Goal: Transaction & Acquisition: Purchase product/service

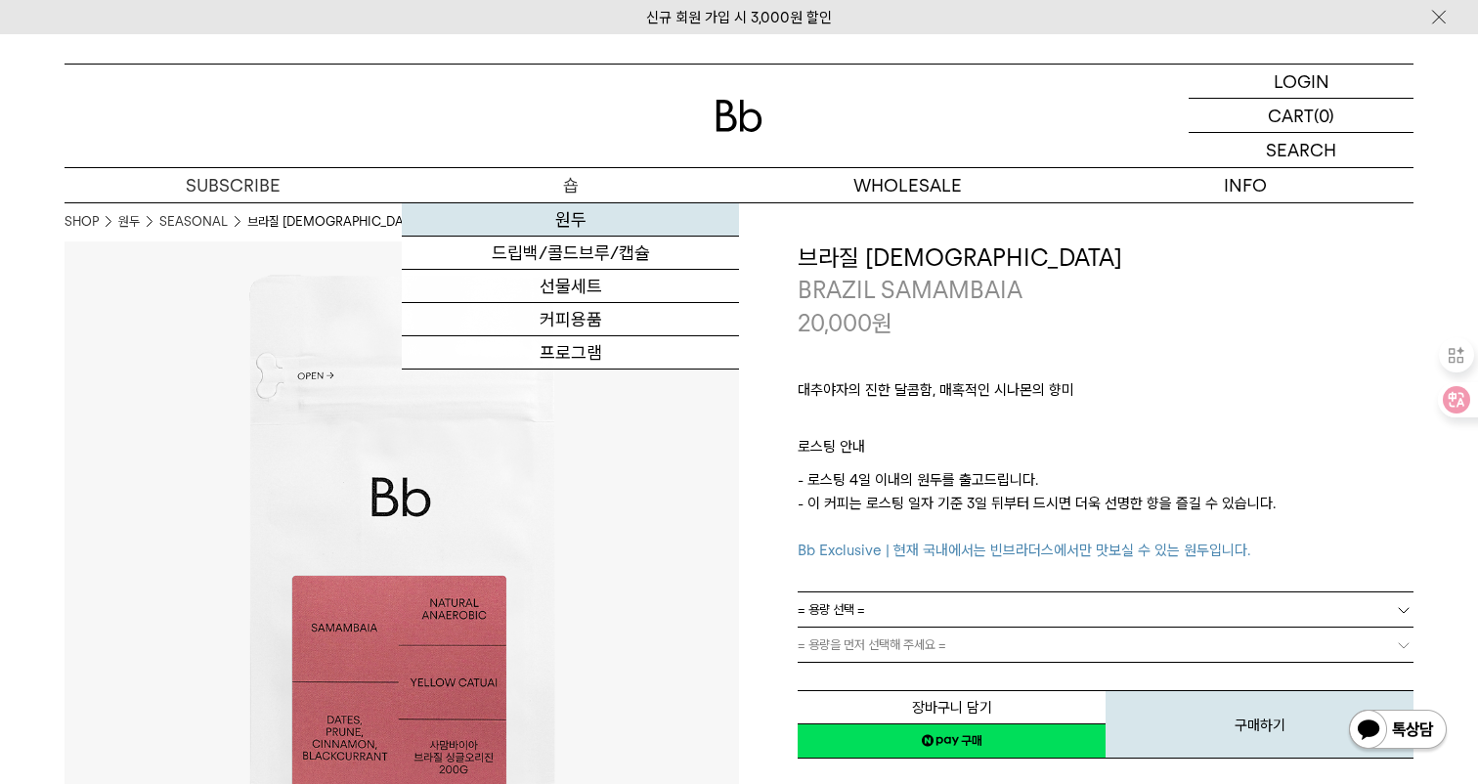
click at [552, 211] on link "원두" at bounding box center [570, 219] width 337 height 33
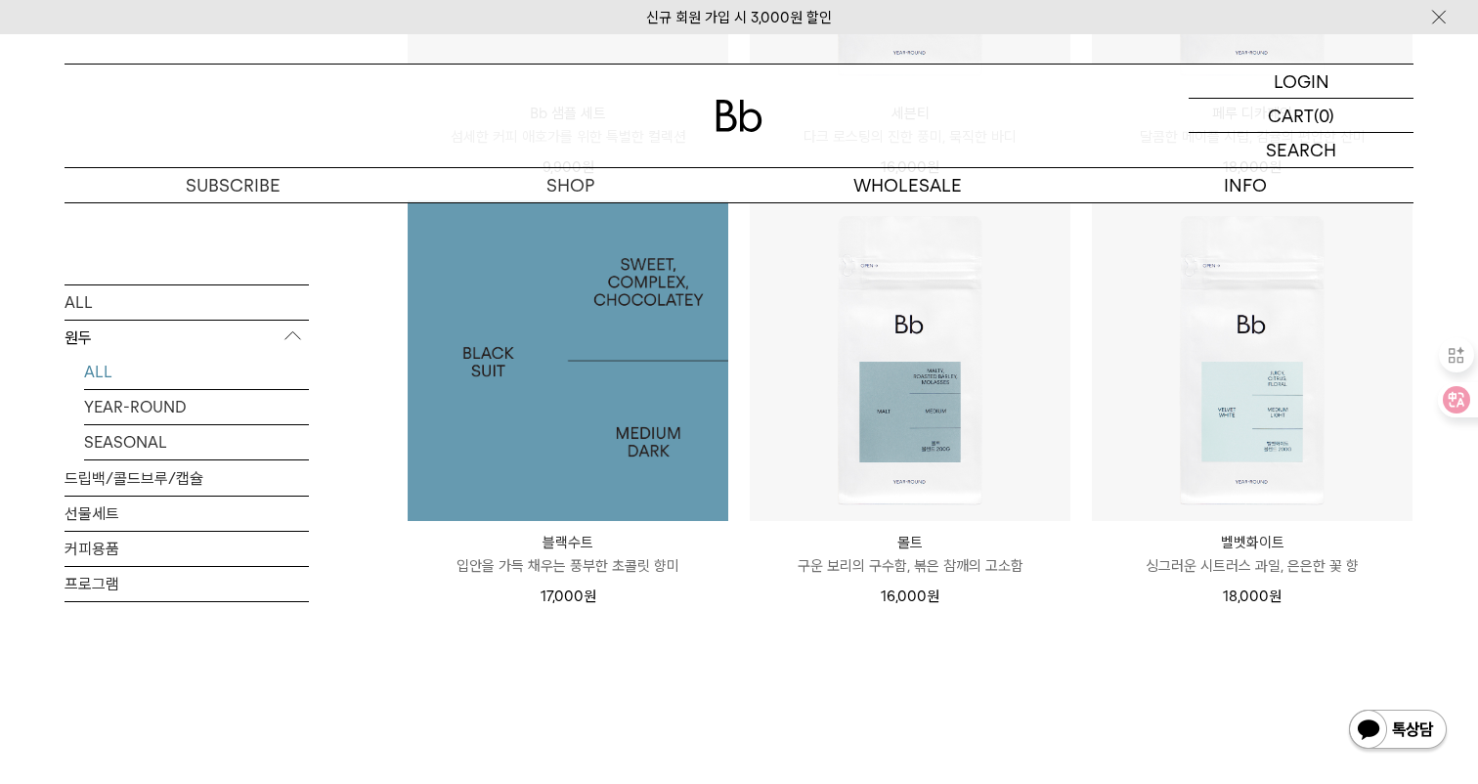
scroll to position [1522, 0]
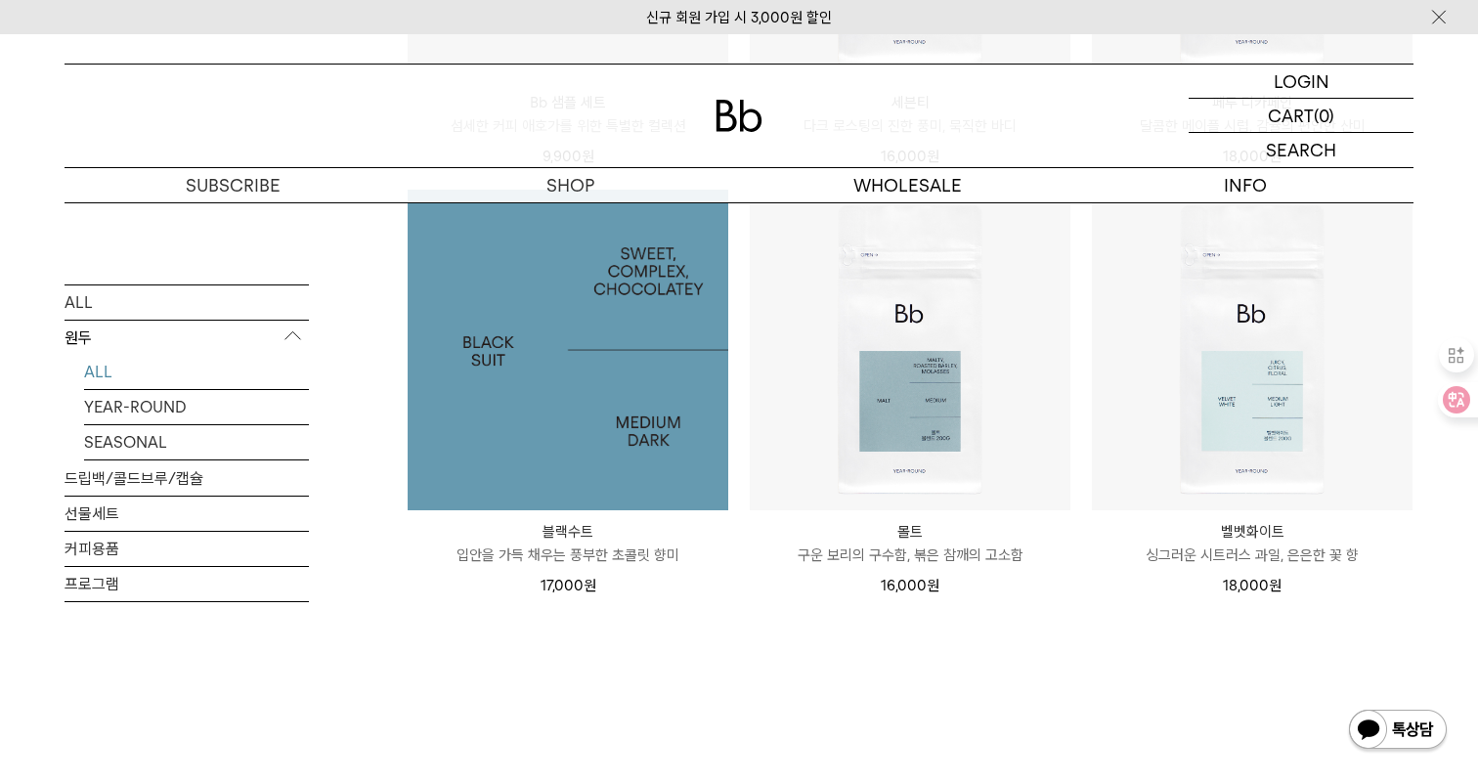
click at [579, 435] on img at bounding box center [568, 350] width 321 height 321
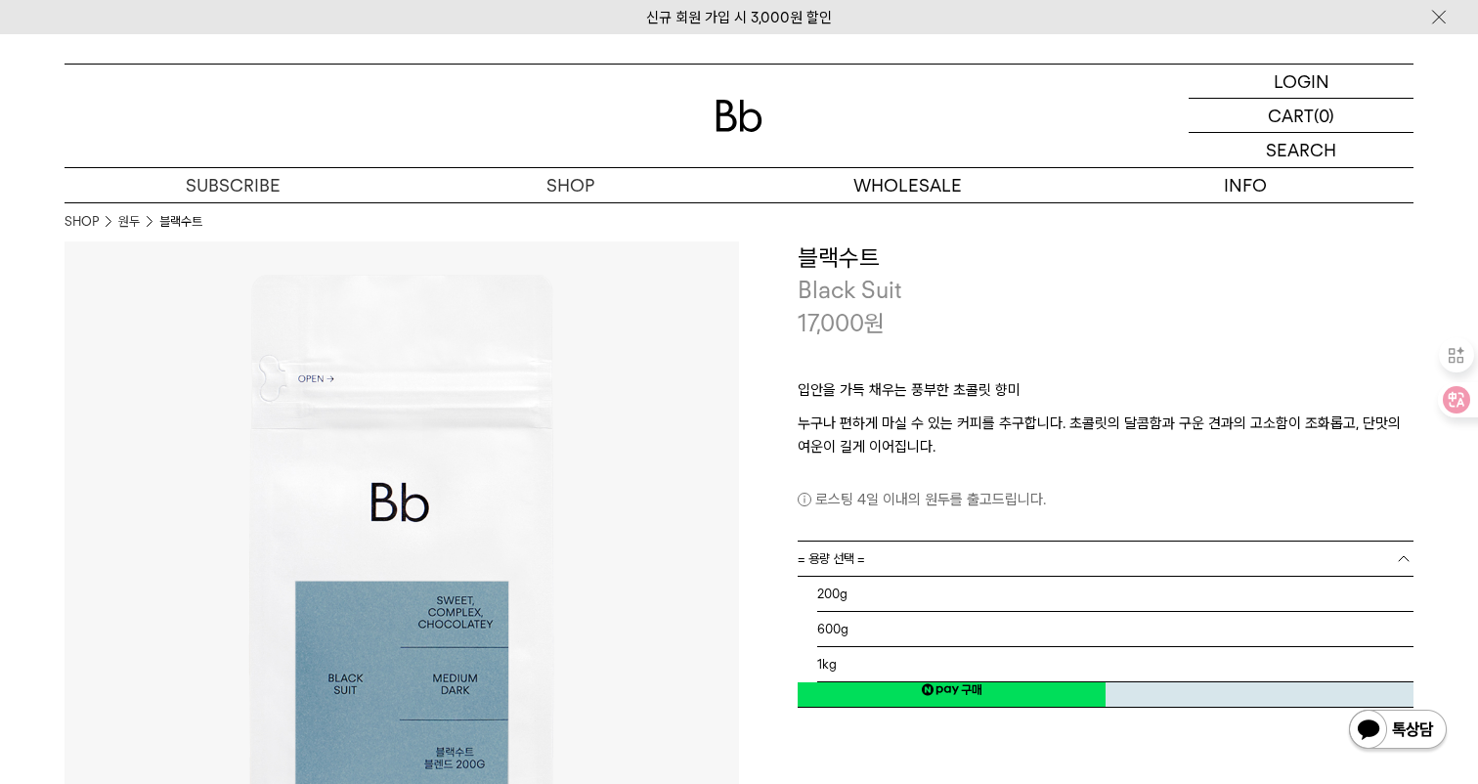
click at [899, 566] on link "= 용량 선택 =" at bounding box center [1106, 559] width 616 height 34
click at [888, 596] on li "200g" at bounding box center [1115, 594] width 596 height 35
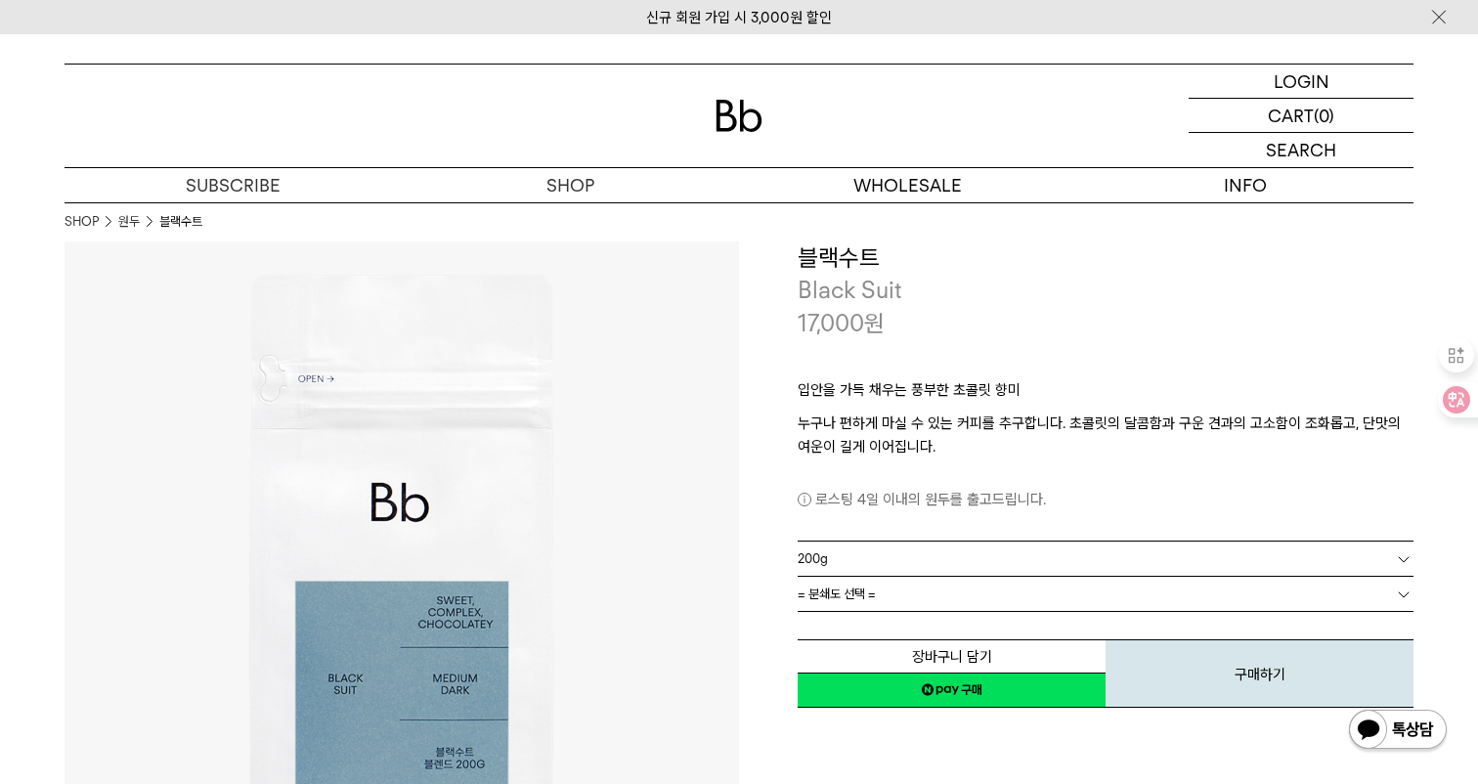
click at [899, 584] on link "= 분쇄도 선택 =" at bounding box center [1106, 594] width 616 height 34
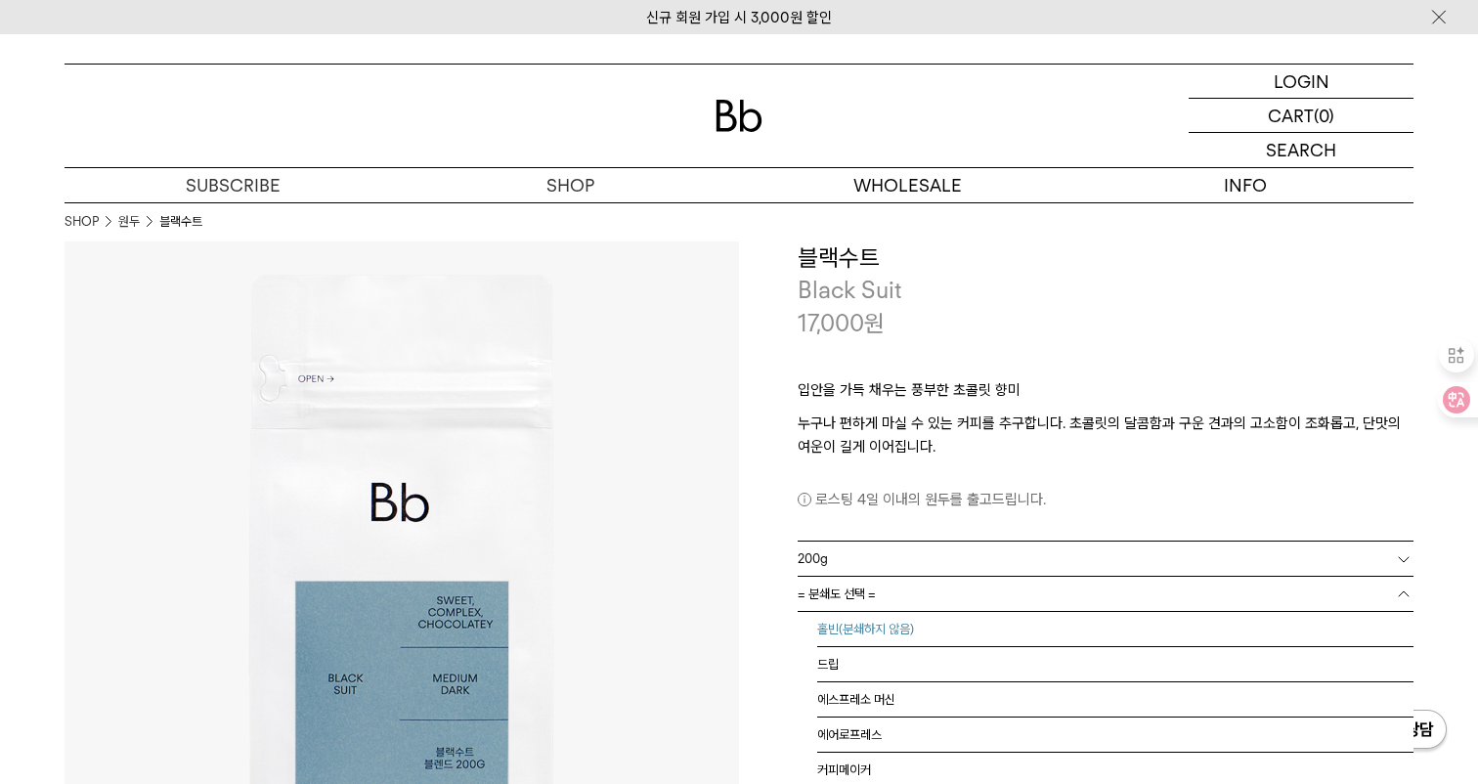
click at [886, 623] on li "홀빈(분쇄하지 않음)" at bounding box center [1115, 629] width 596 height 35
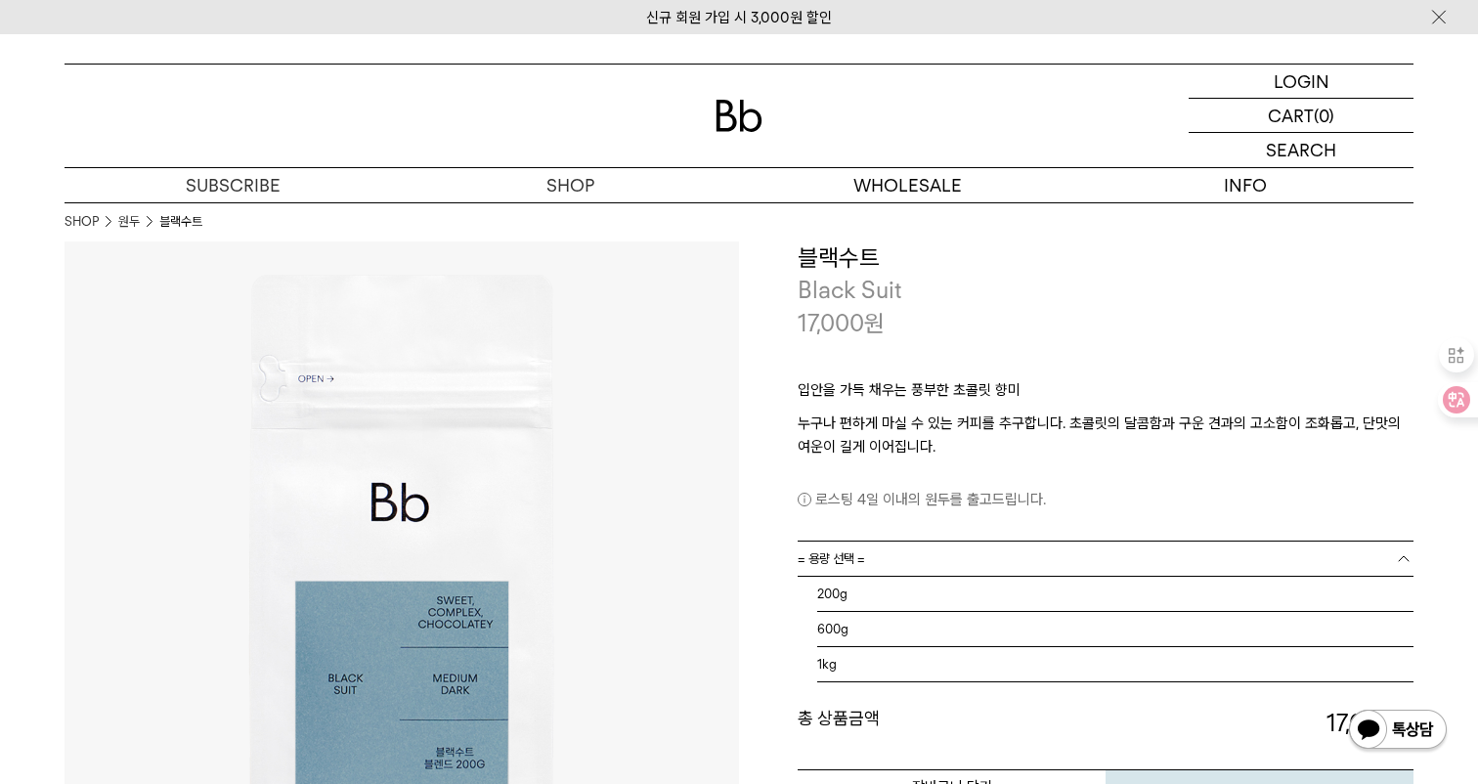
click at [888, 564] on link "= 용량 선택 =" at bounding box center [1106, 559] width 616 height 34
click at [885, 628] on li "600g" at bounding box center [1115, 629] width 596 height 35
click at [889, 596] on link "= 분쇄도 선택 =" at bounding box center [1106, 594] width 616 height 34
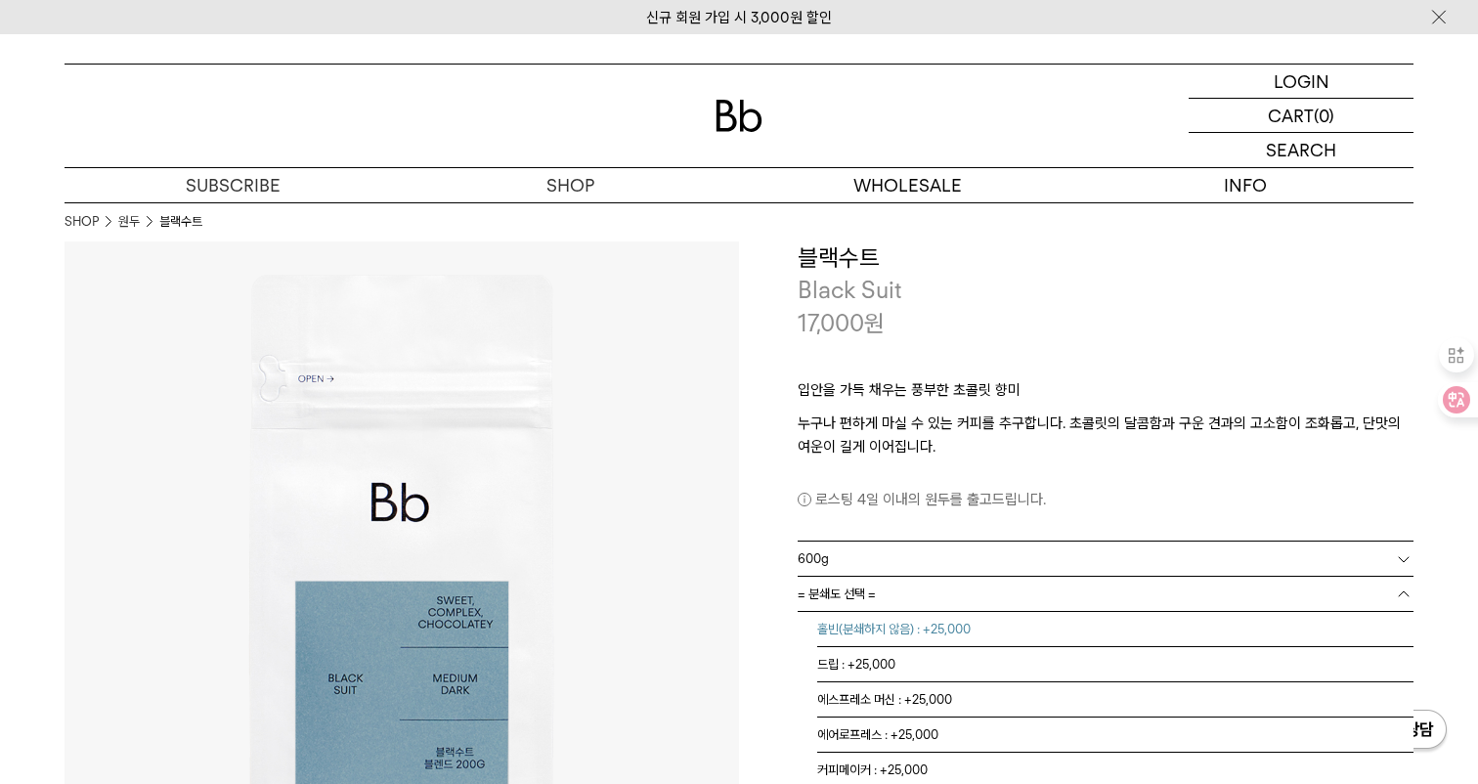
click at [881, 628] on li "홀빈(분쇄하지 않음) : +25,000" at bounding box center [1115, 629] width 596 height 35
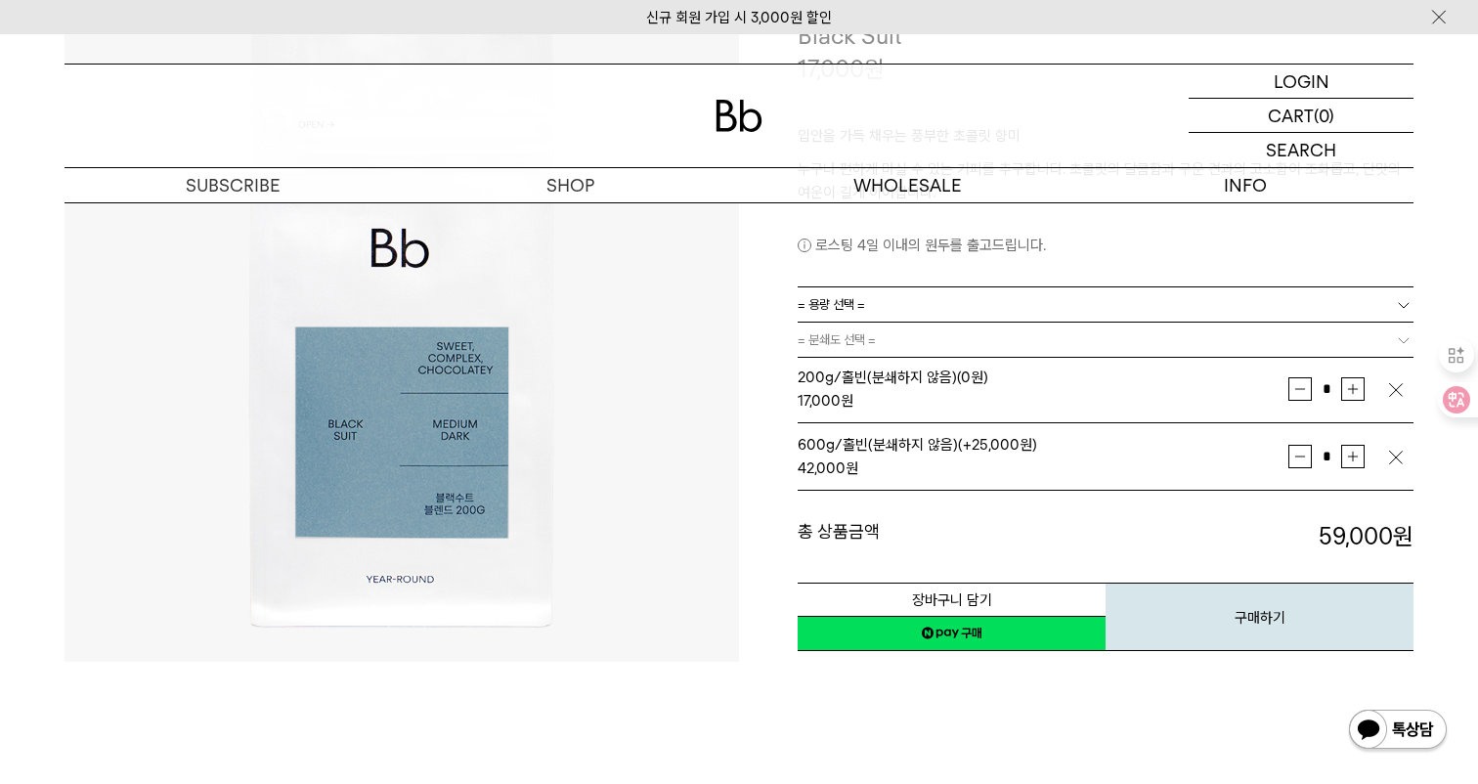
scroll to position [274, 0]
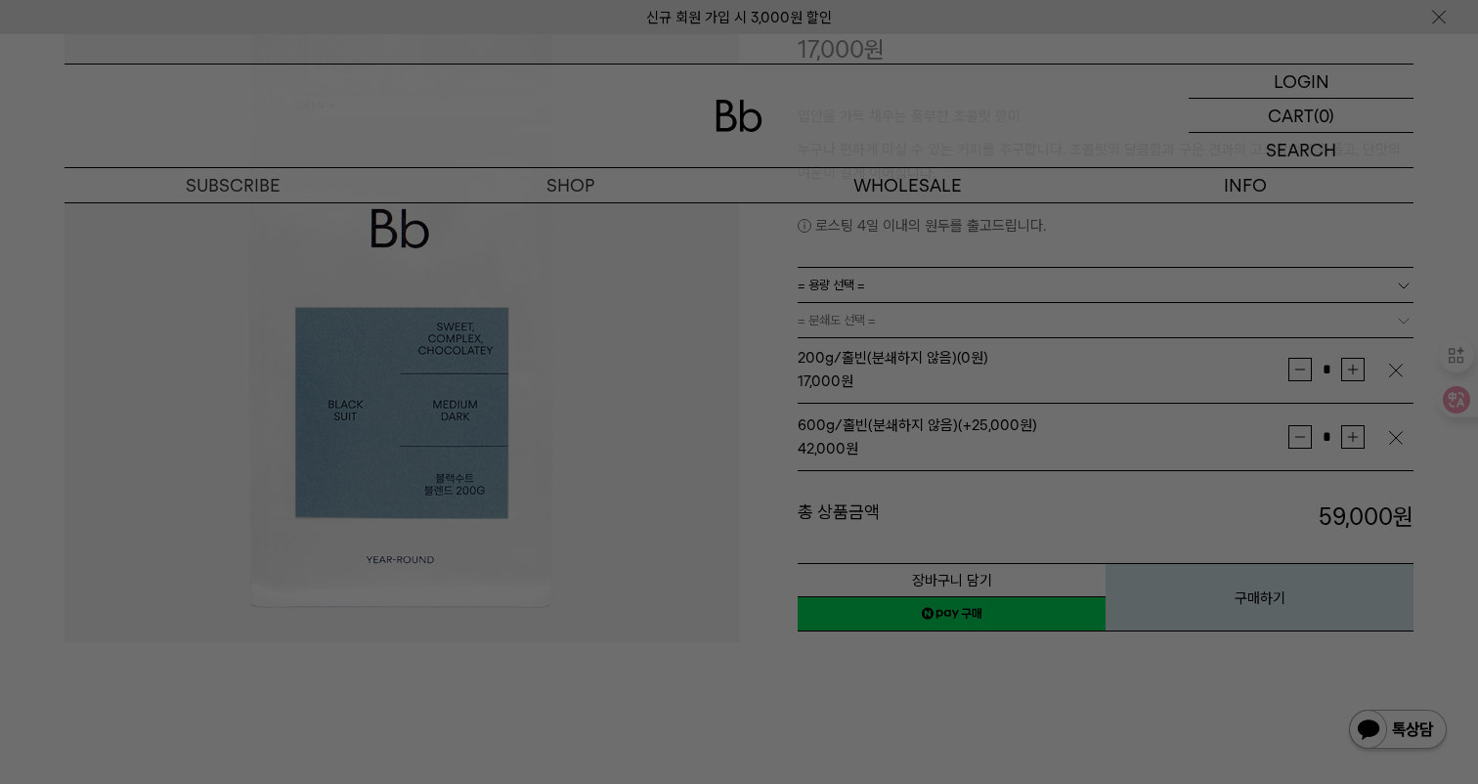
click at [1034, 157] on div at bounding box center [739, 392] width 1478 height 784
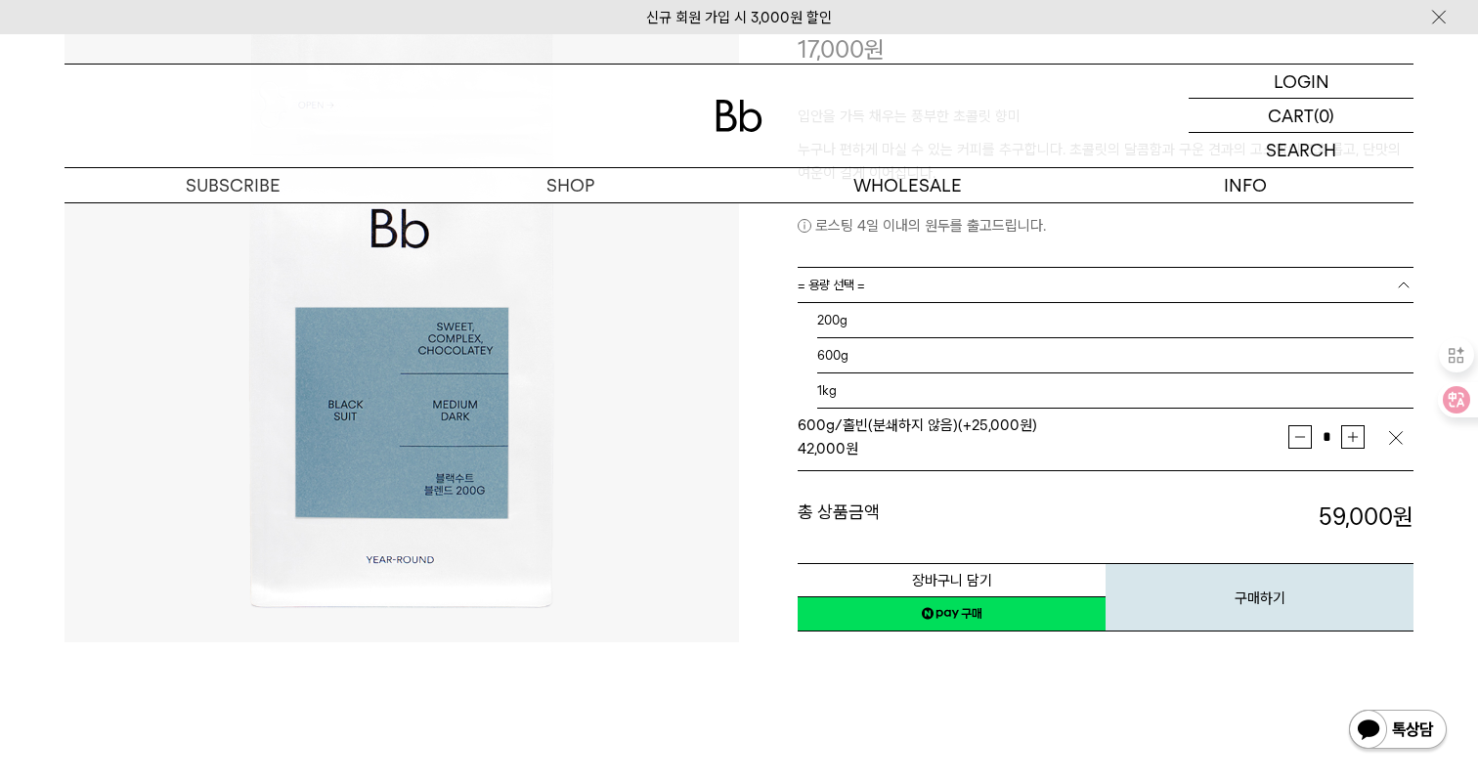
click at [925, 293] on link "= 용량 선택 =" at bounding box center [1106, 285] width 616 height 34
click at [873, 375] on li "1kg" at bounding box center [1115, 391] width 596 height 35
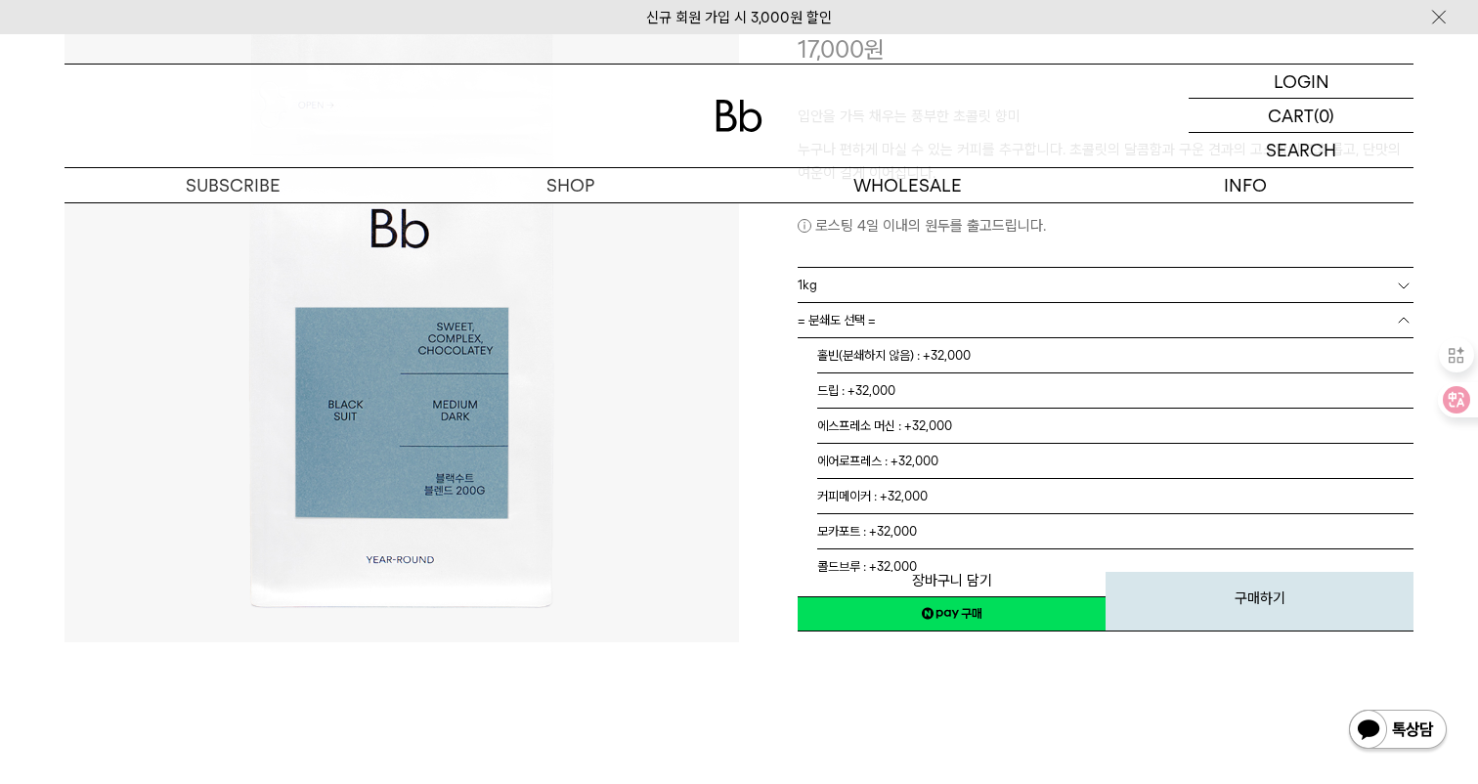
scroll to position [13, 0]
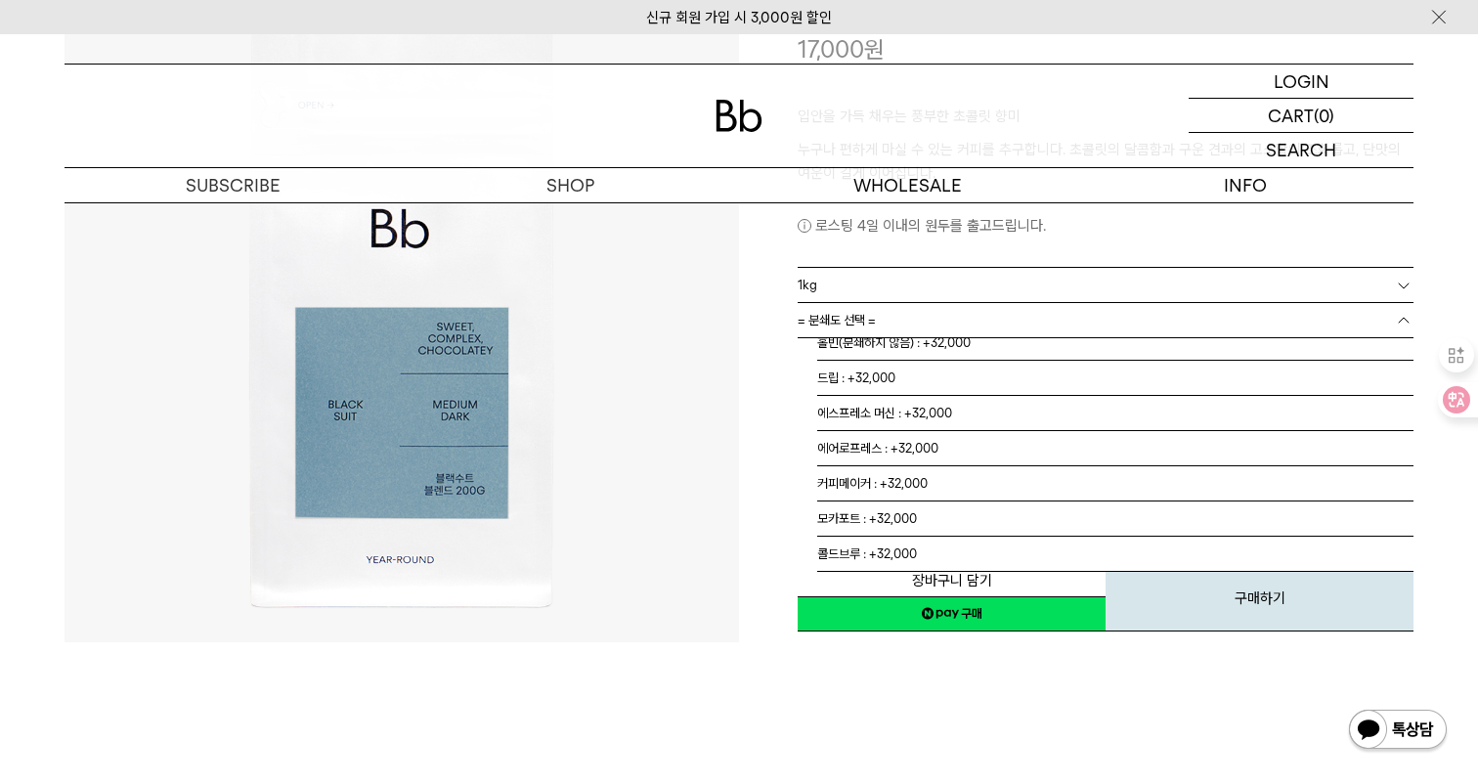
click at [874, 336] on span "= 분쇄도 선택 =" at bounding box center [837, 320] width 78 height 34
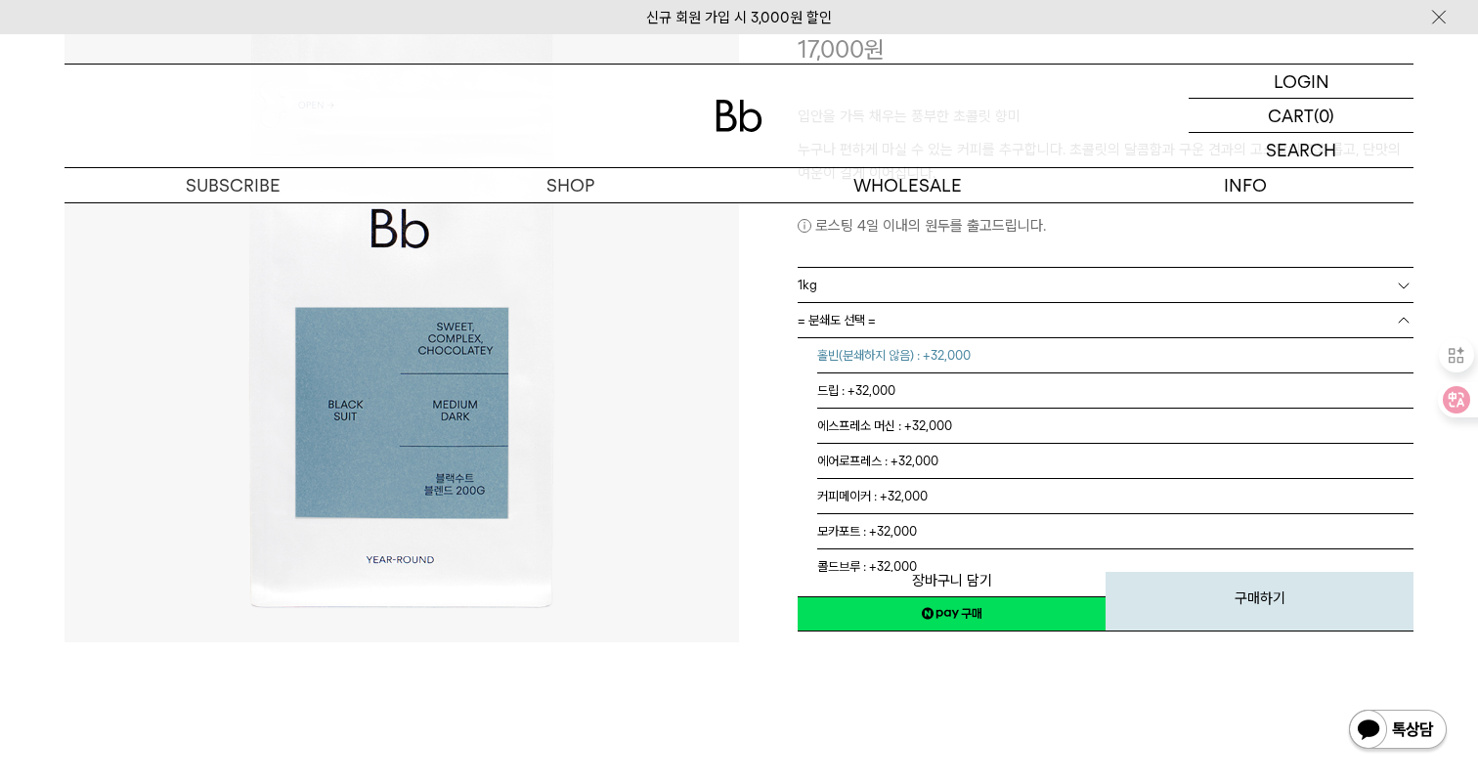
click at [869, 365] on li "홀빈(분쇄하지 않음) : +32,000" at bounding box center [1115, 355] width 596 height 35
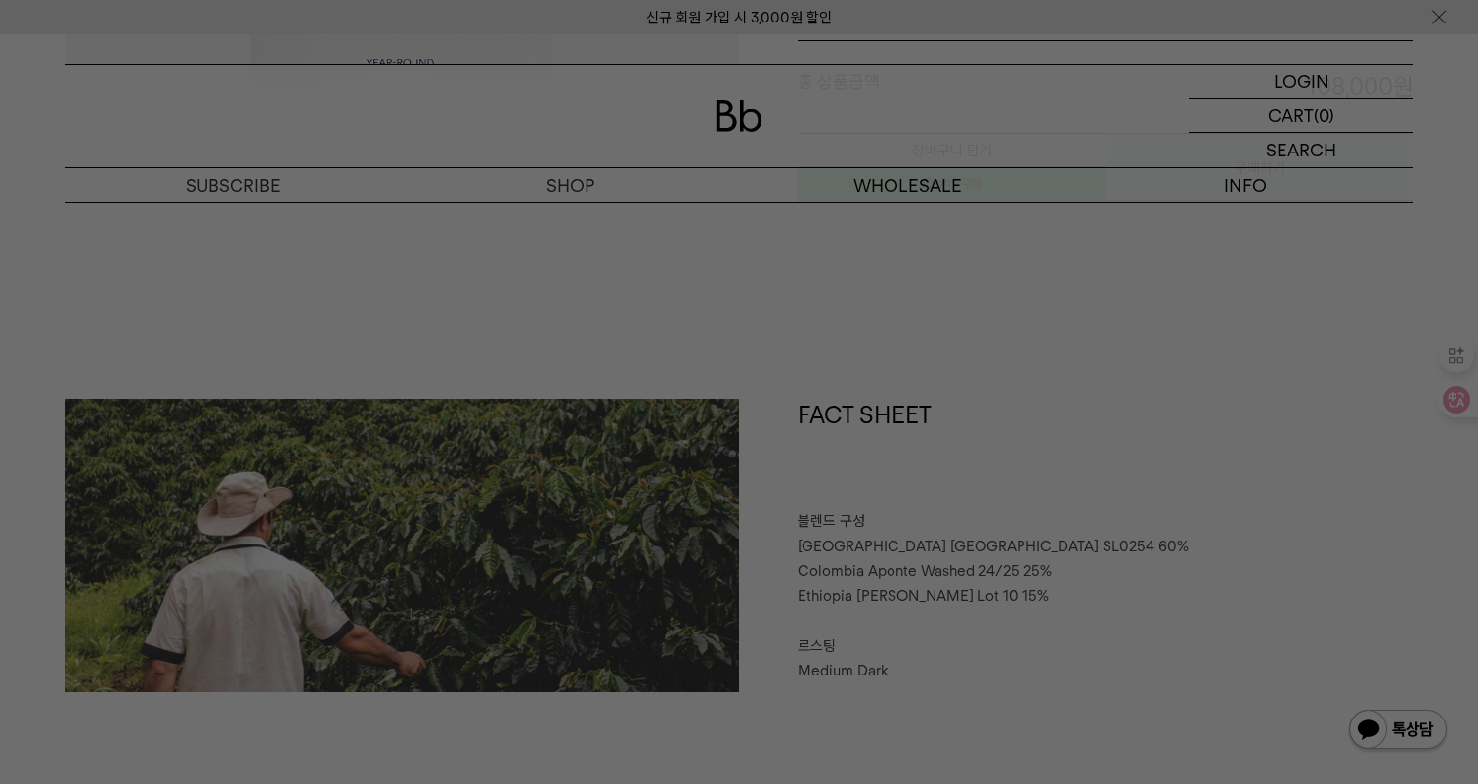
scroll to position [808, 0]
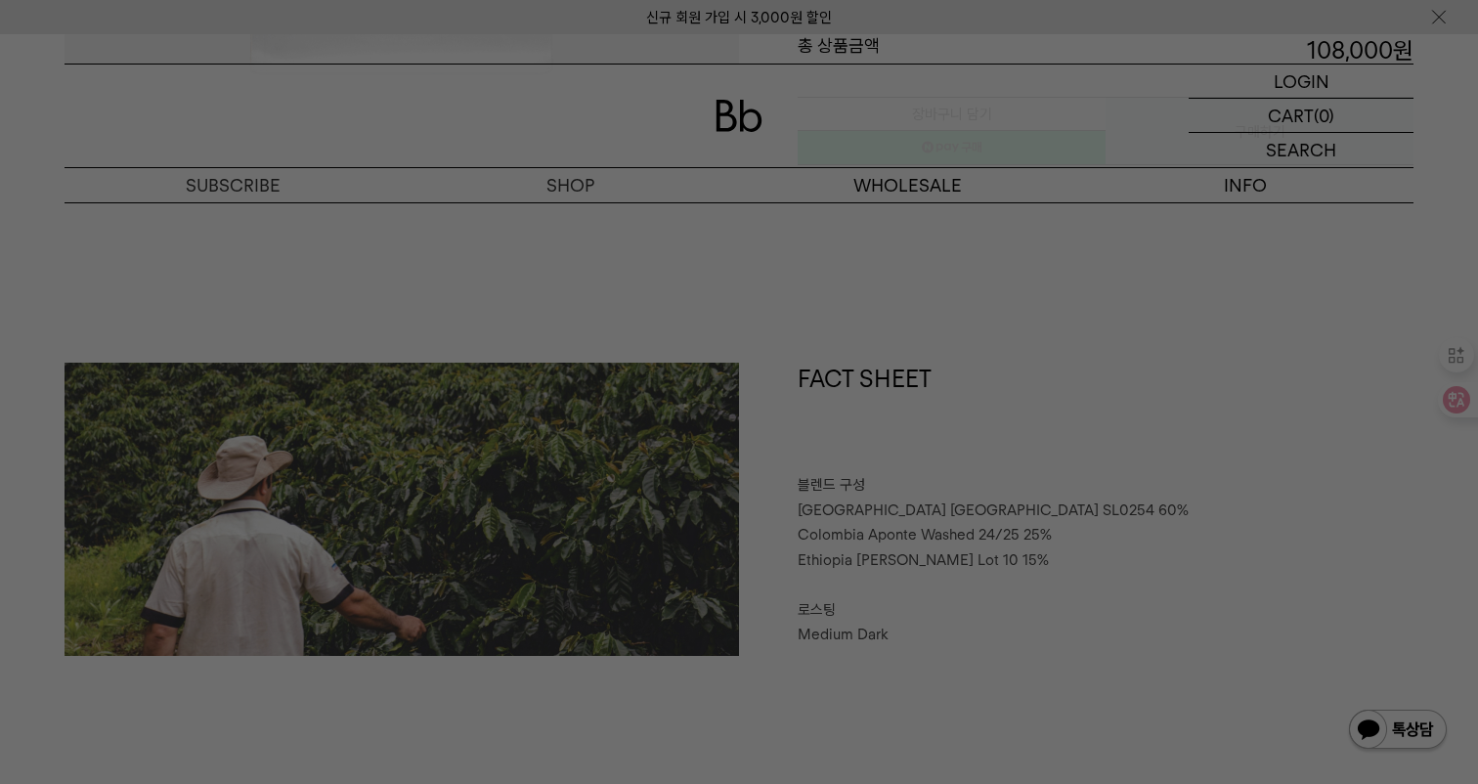
click at [657, 174] on div at bounding box center [739, 392] width 1478 height 784
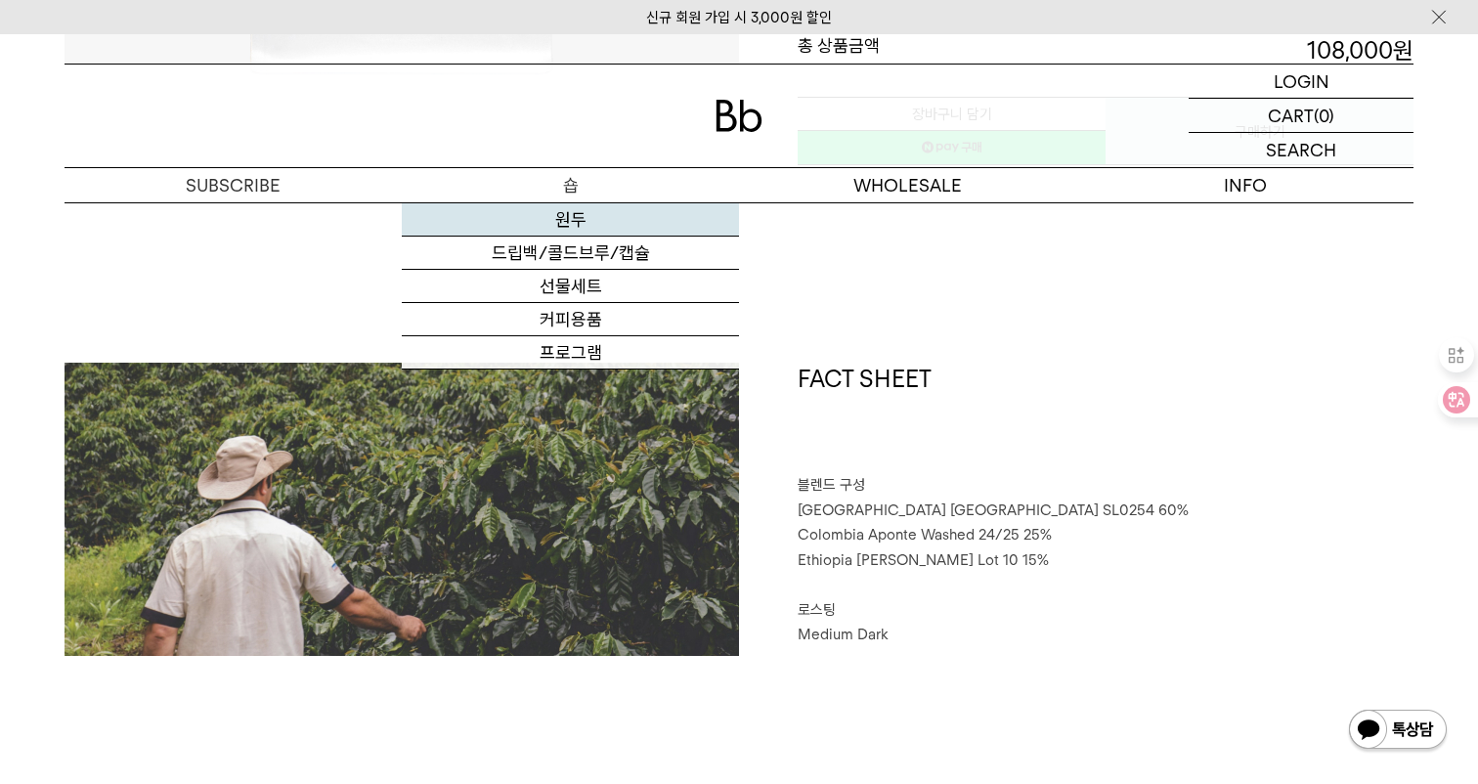
click at [574, 210] on link "원두" at bounding box center [570, 219] width 337 height 33
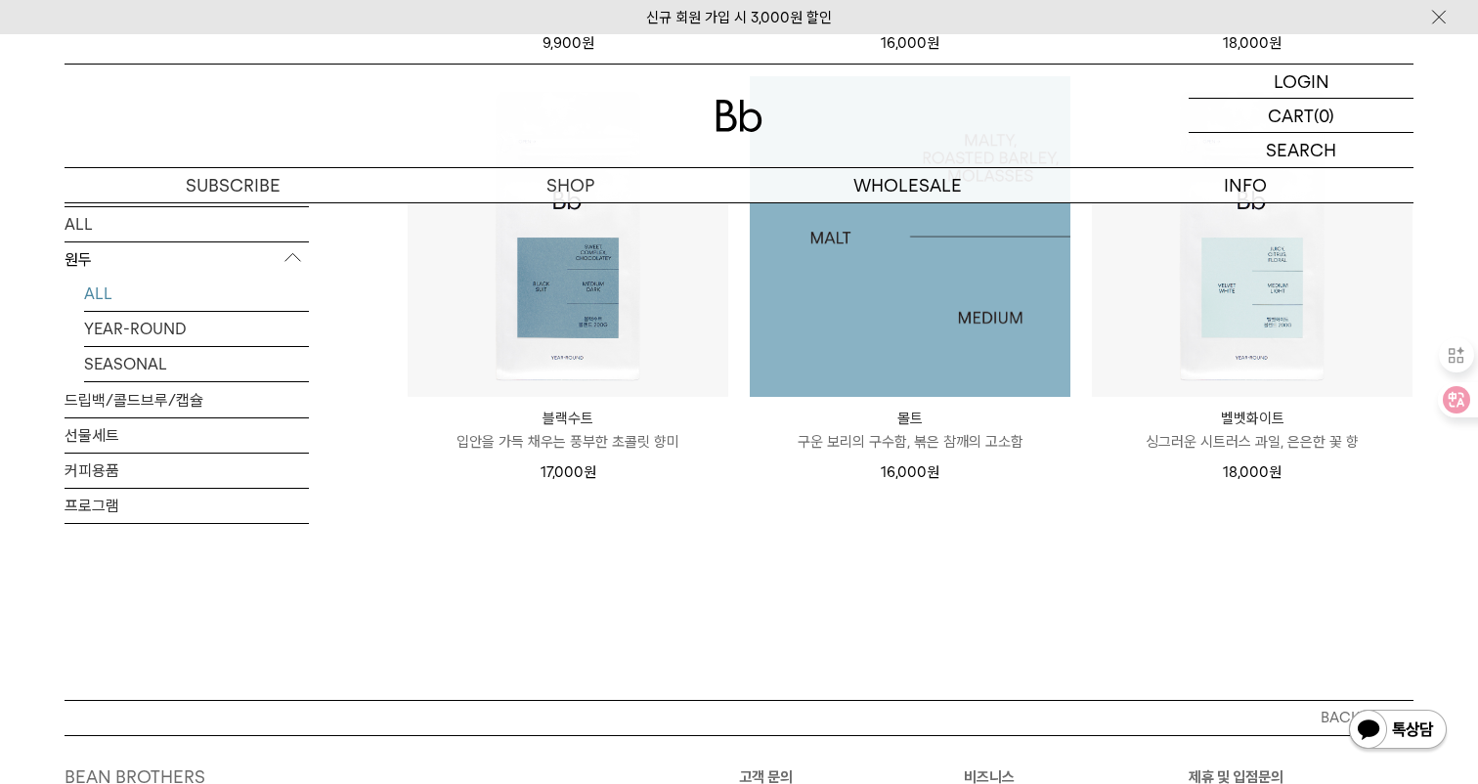
scroll to position [1658, 0]
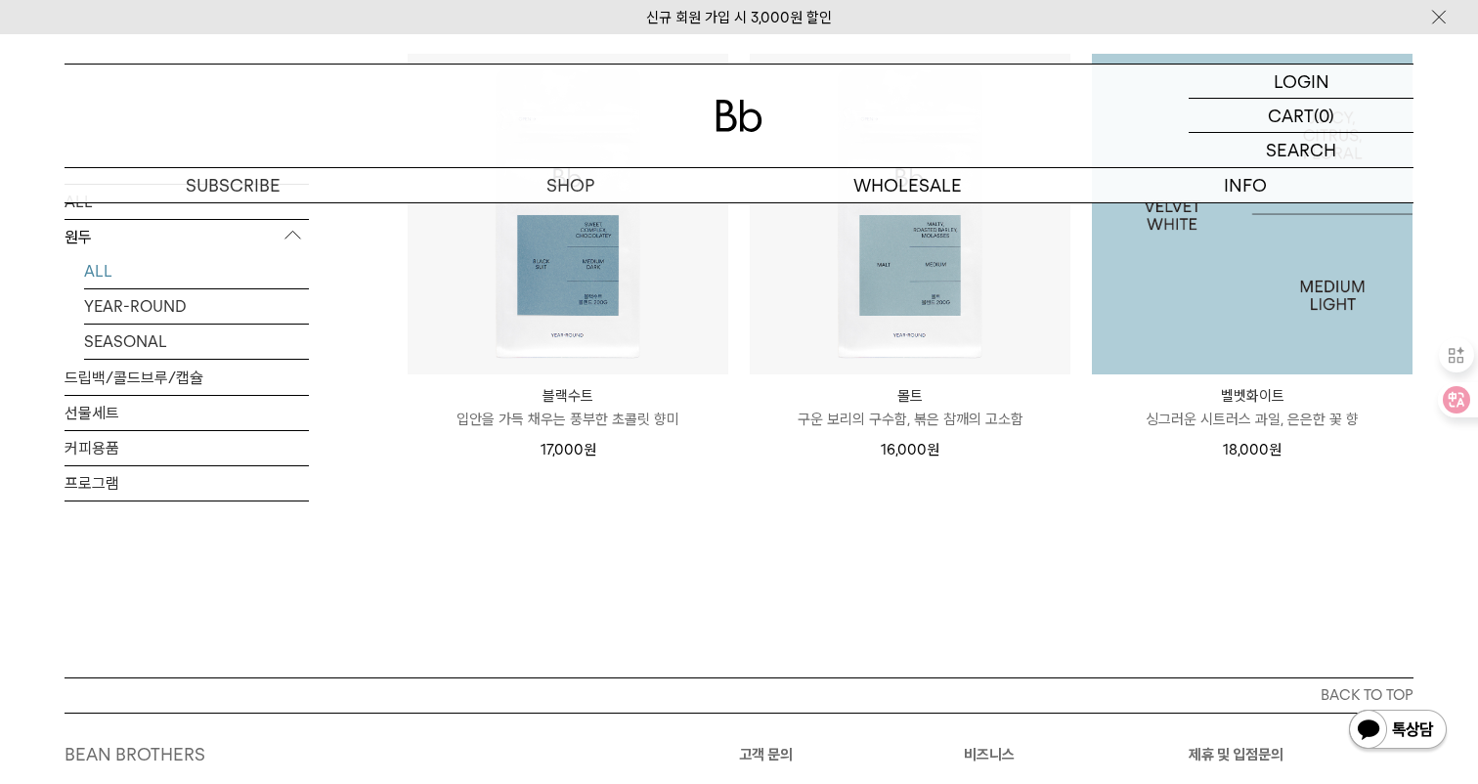
click at [1238, 315] on img at bounding box center [1252, 214] width 321 height 321
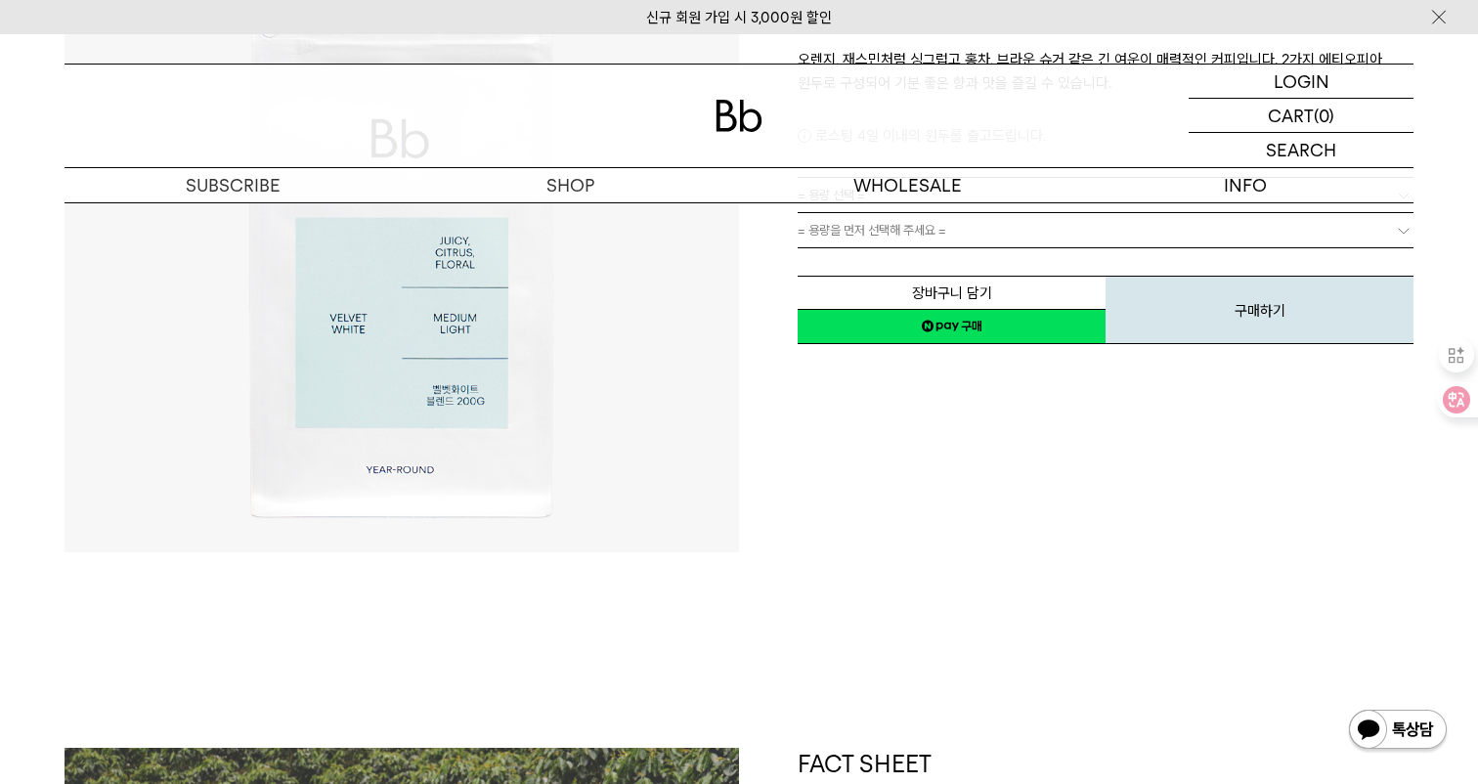
scroll to position [175, 0]
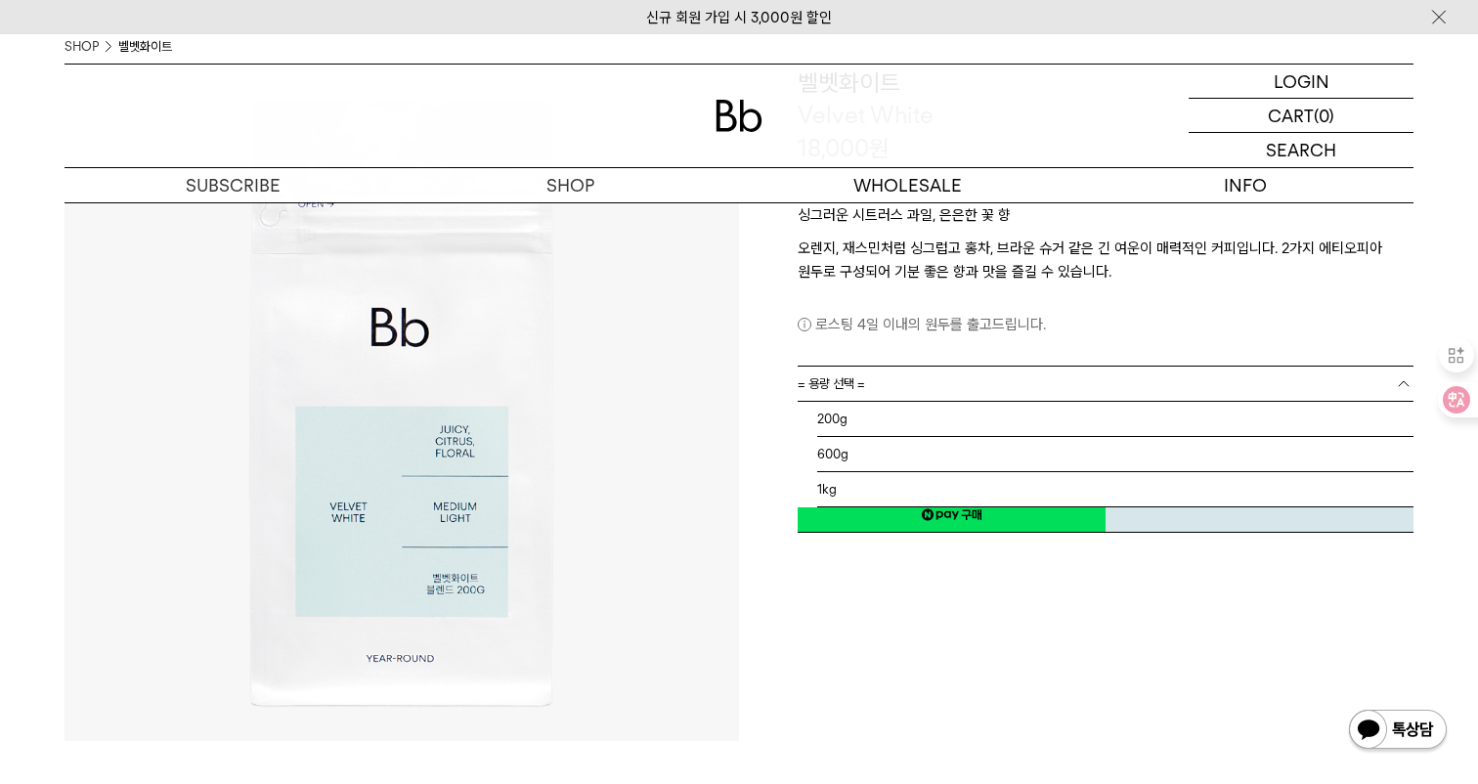
click at [1079, 385] on link "= 용량 선택 =" at bounding box center [1106, 384] width 616 height 34
click at [991, 438] on li "600g" at bounding box center [1115, 454] width 596 height 35
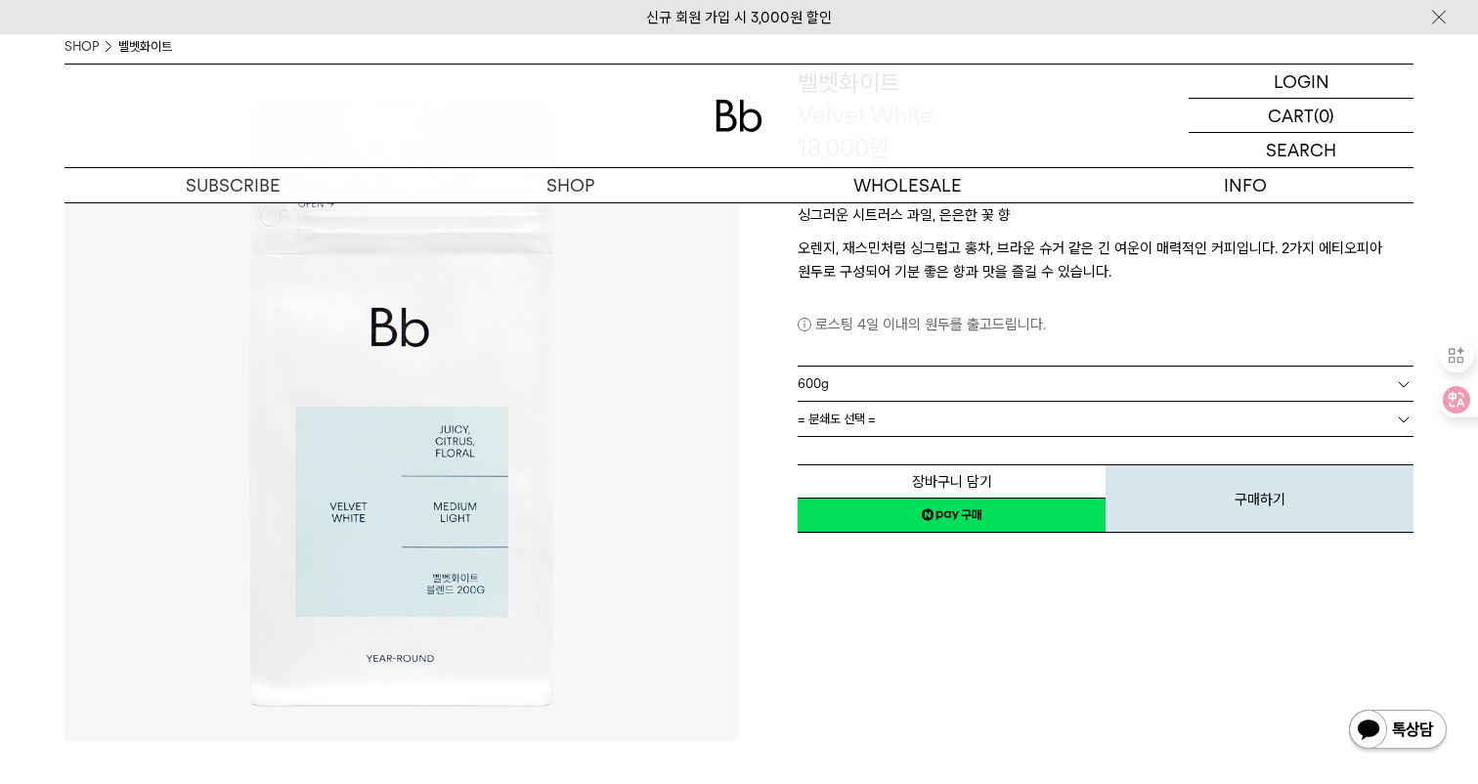
click at [980, 392] on link "600g" at bounding box center [1106, 384] width 616 height 34
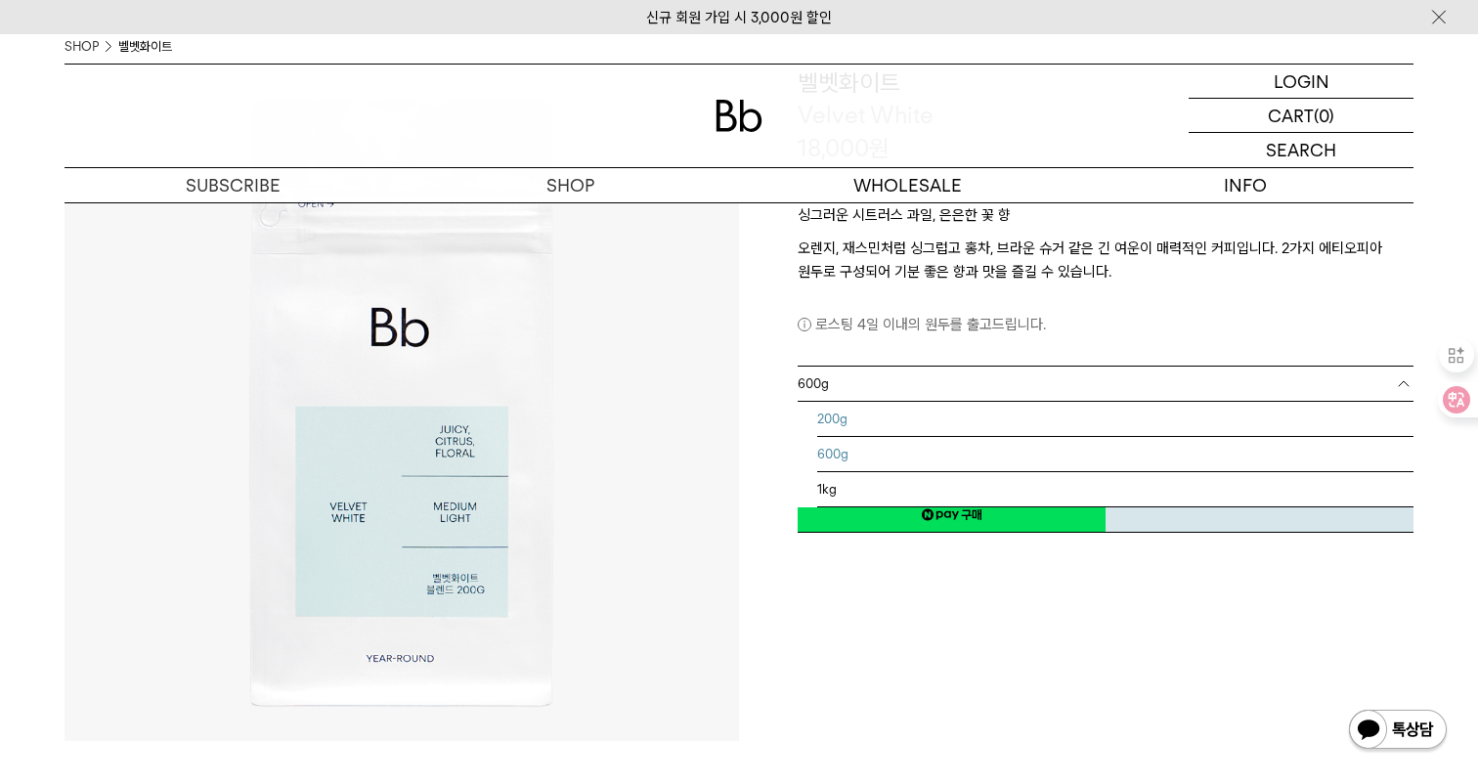
click at [957, 419] on li "200g" at bounding box center [1115, 419] width 596 height 35
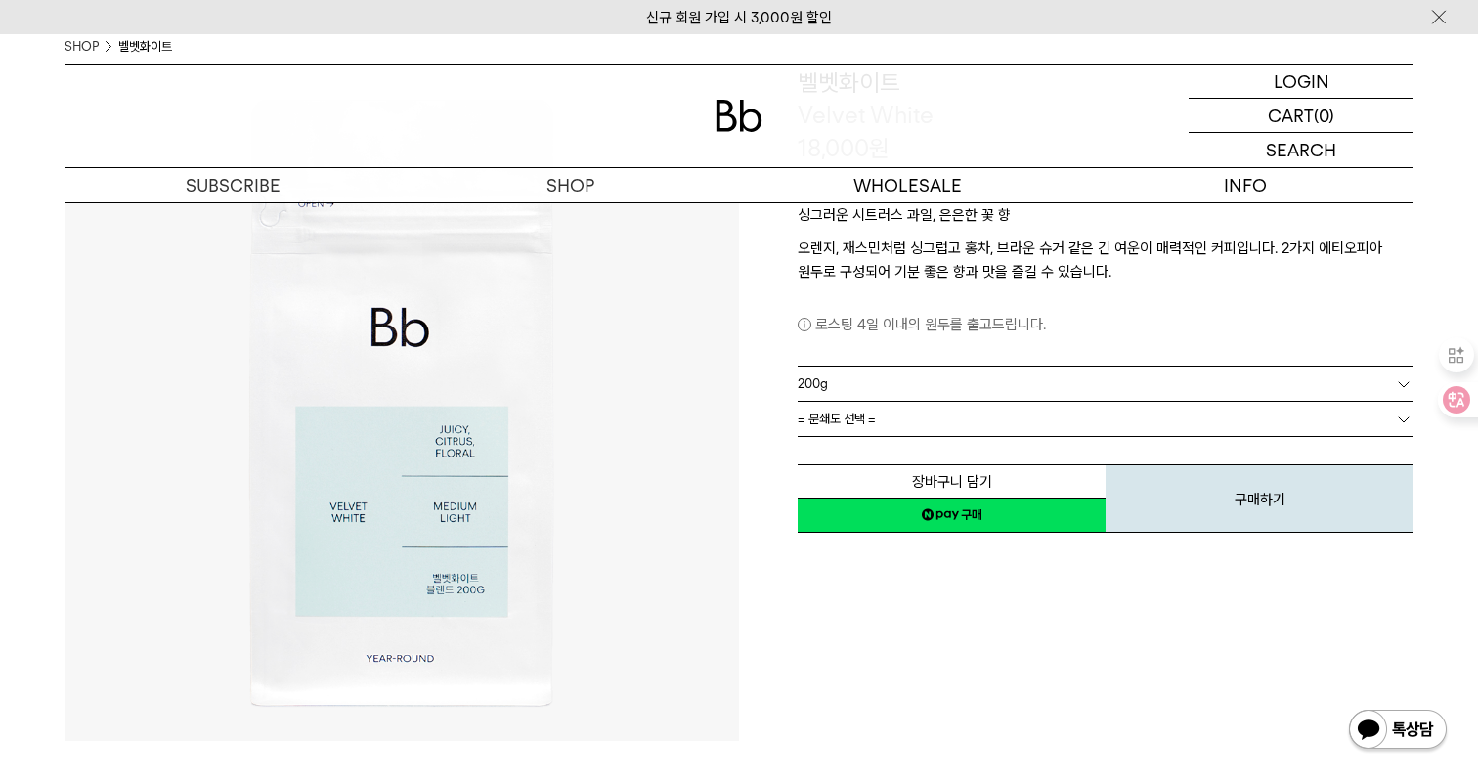
click at [919, 422] on link "= 분쇄도 선택 =" at bounding box center [1106, 419] width 616 height 34
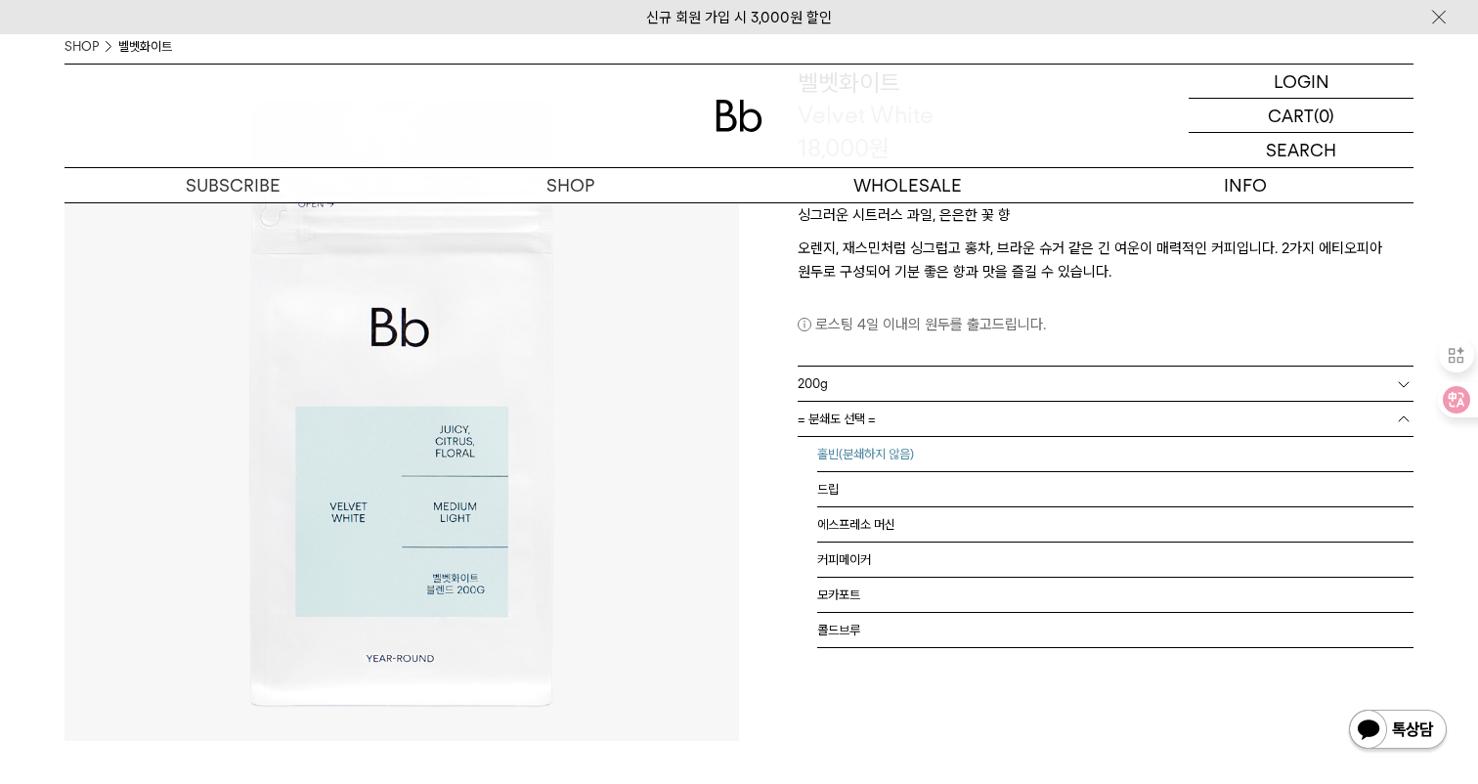
click at [890, 454] on li "홀빈(분쇄하지 않음)" at bounding box center [1115, 454] width 596 height 35
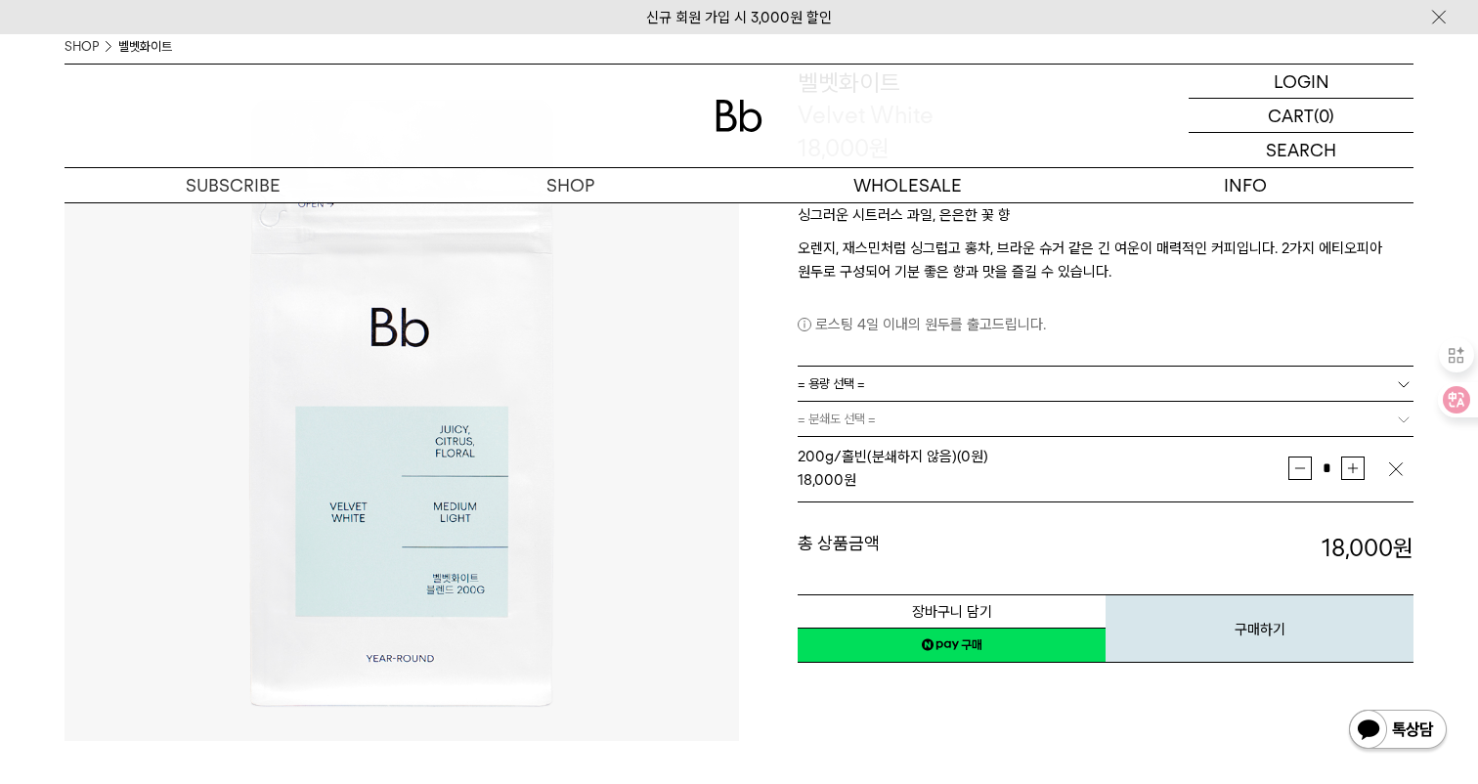
click at [903, 380] on link "= 용량 선택 =" at bounding box center [1106, 384] width 616 height 34
click at [845, 450] on li "600g" at bounding box center [1115, 454] width 596 height 35
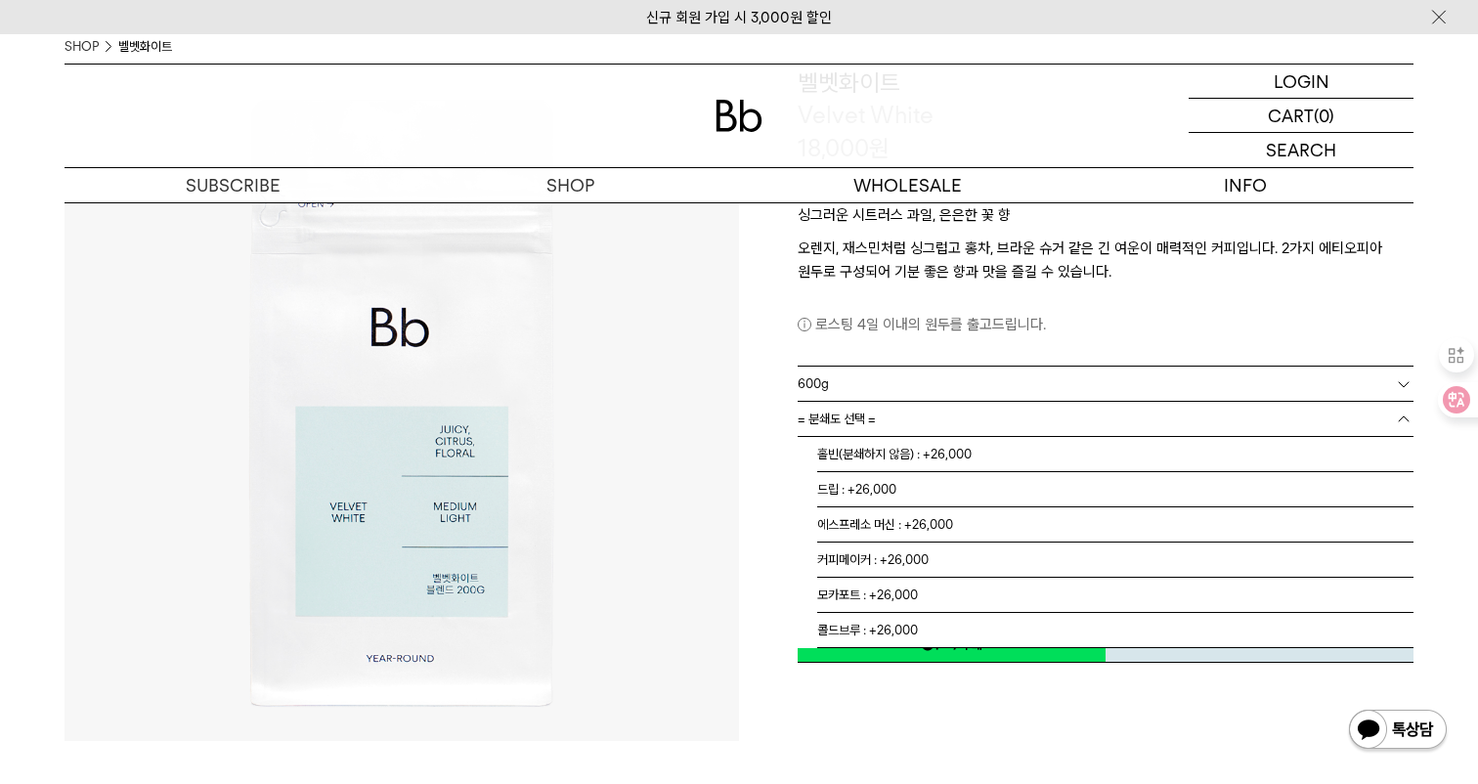
click at [853, 407] on span "= 분쇄도 선택 =" at bounding box center [837, 419] width 78 height 34
click at [876, 464] on li "홀빈(분쇄하지 않음) : +26,000" at bounding box center [1115, 454] width 596 height 35
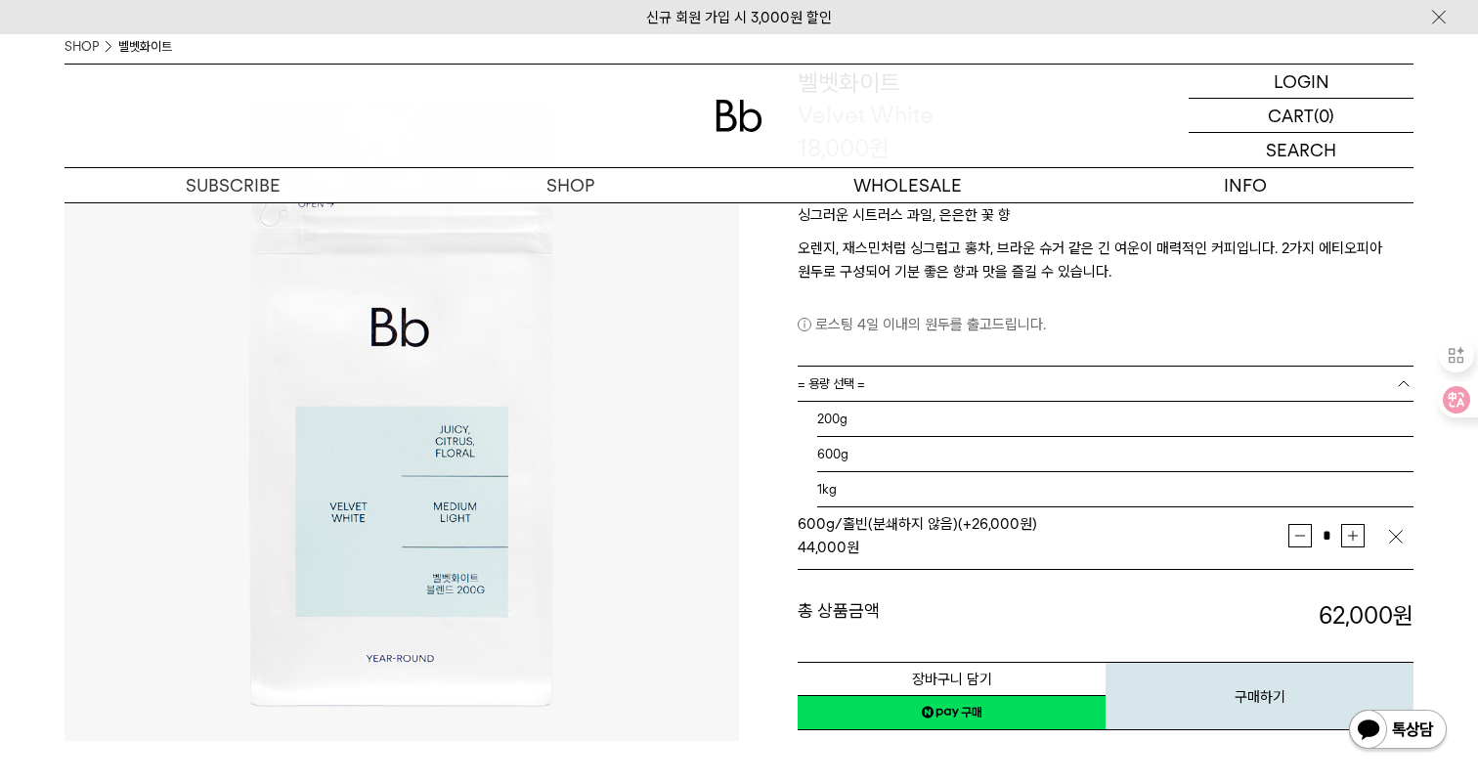
click at [923, 374] on link "= 용량 선택 =" at bounding box center [1106, 384] width 616 height 34
click at [860, 476] on li "1kg" at bounding box center [1115, 489] width 596 height 35
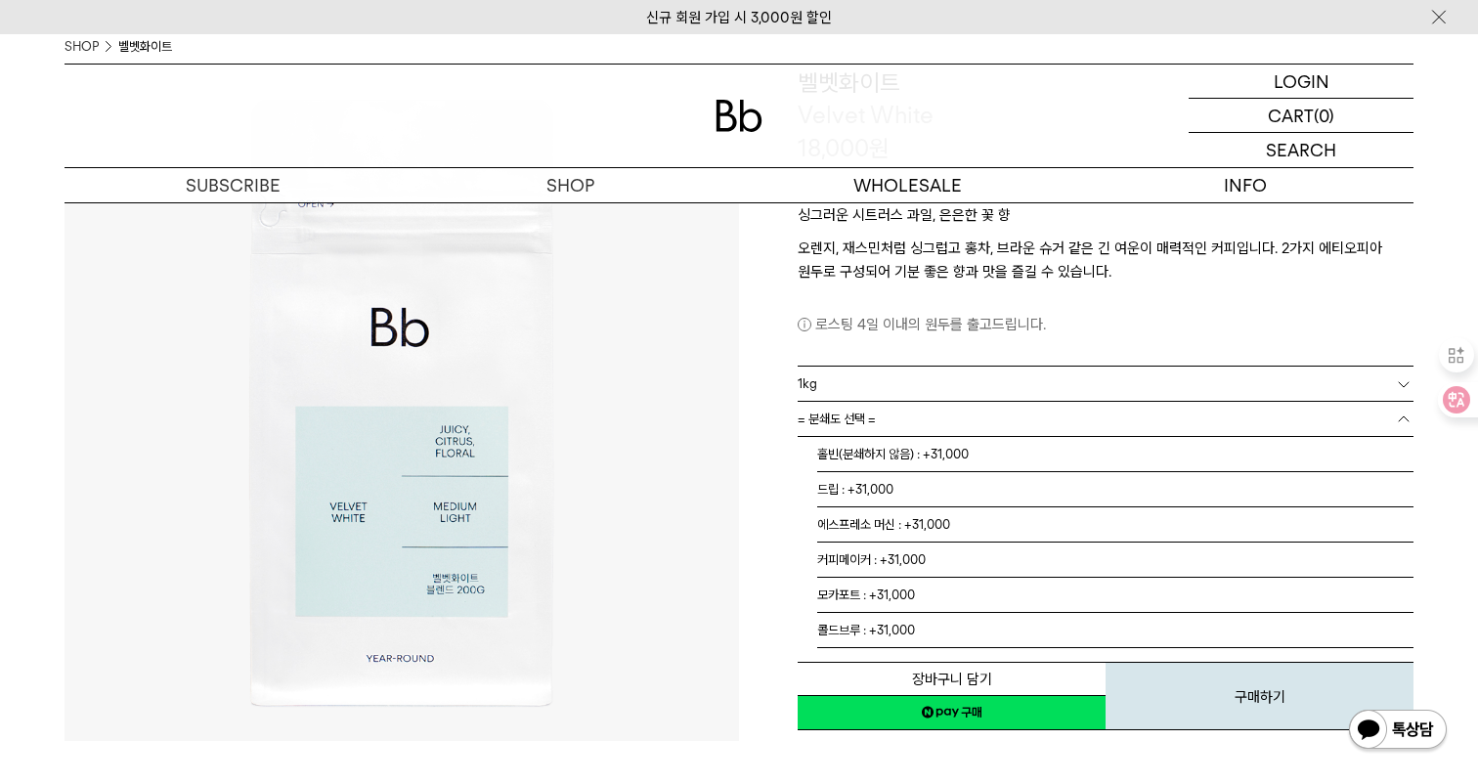
click at [869, 421] on span "= 분쇄도 선택 =" at bounding box center [837, 419] width 78 height 34
click at [868, 460] on li "홀빈(분쇄하지 않음) : +31,000" at bounding box center [1115, 454] width 596 height 35
